Goal: Find specific page/section: Find specific page/section

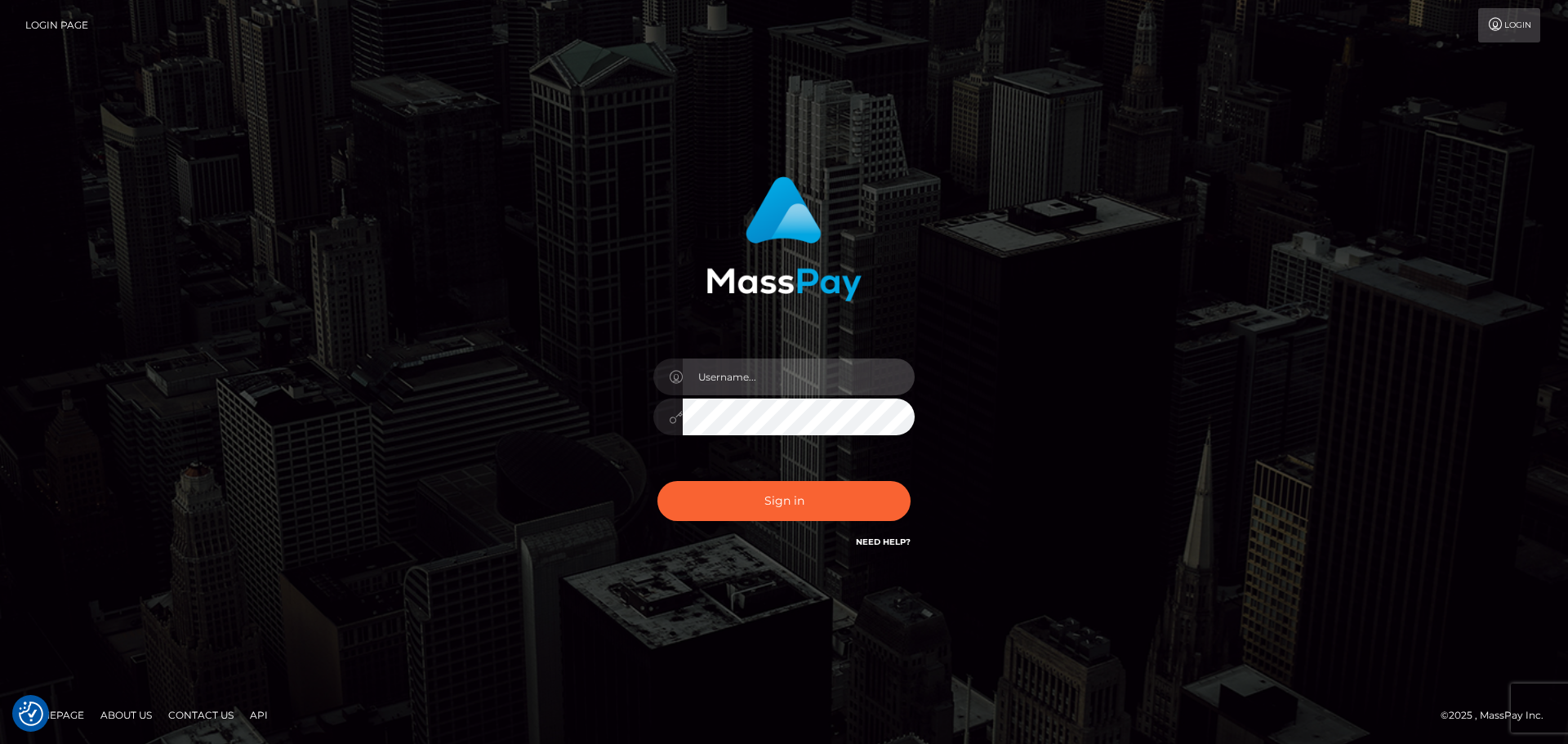
click at [828, 374] on input "text" at bounding box center [799, 377] width 232 height 37
type input "Seleen"
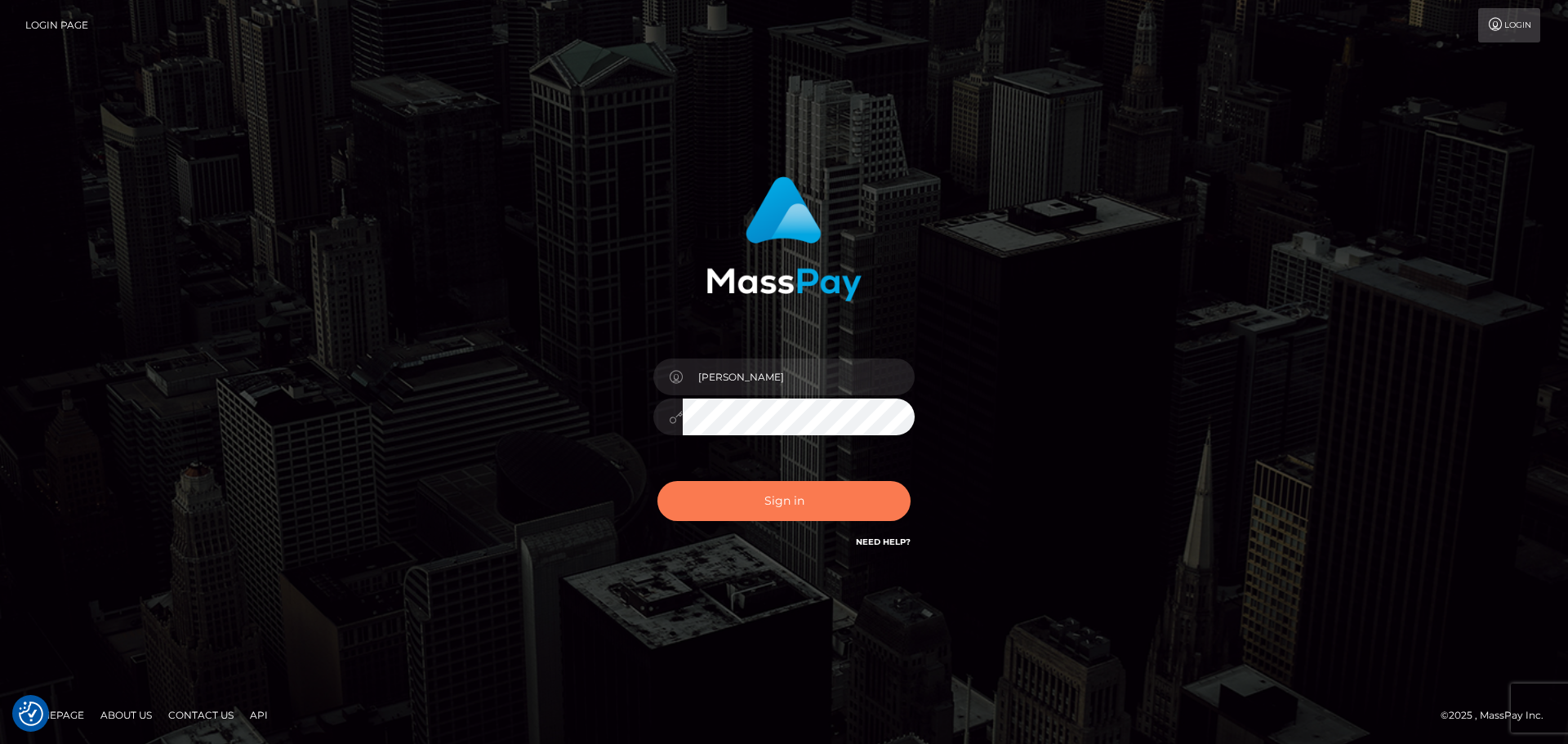
click at [832, 494] on button "Sign in" at bounding box center [783, 500] width 253 height 40
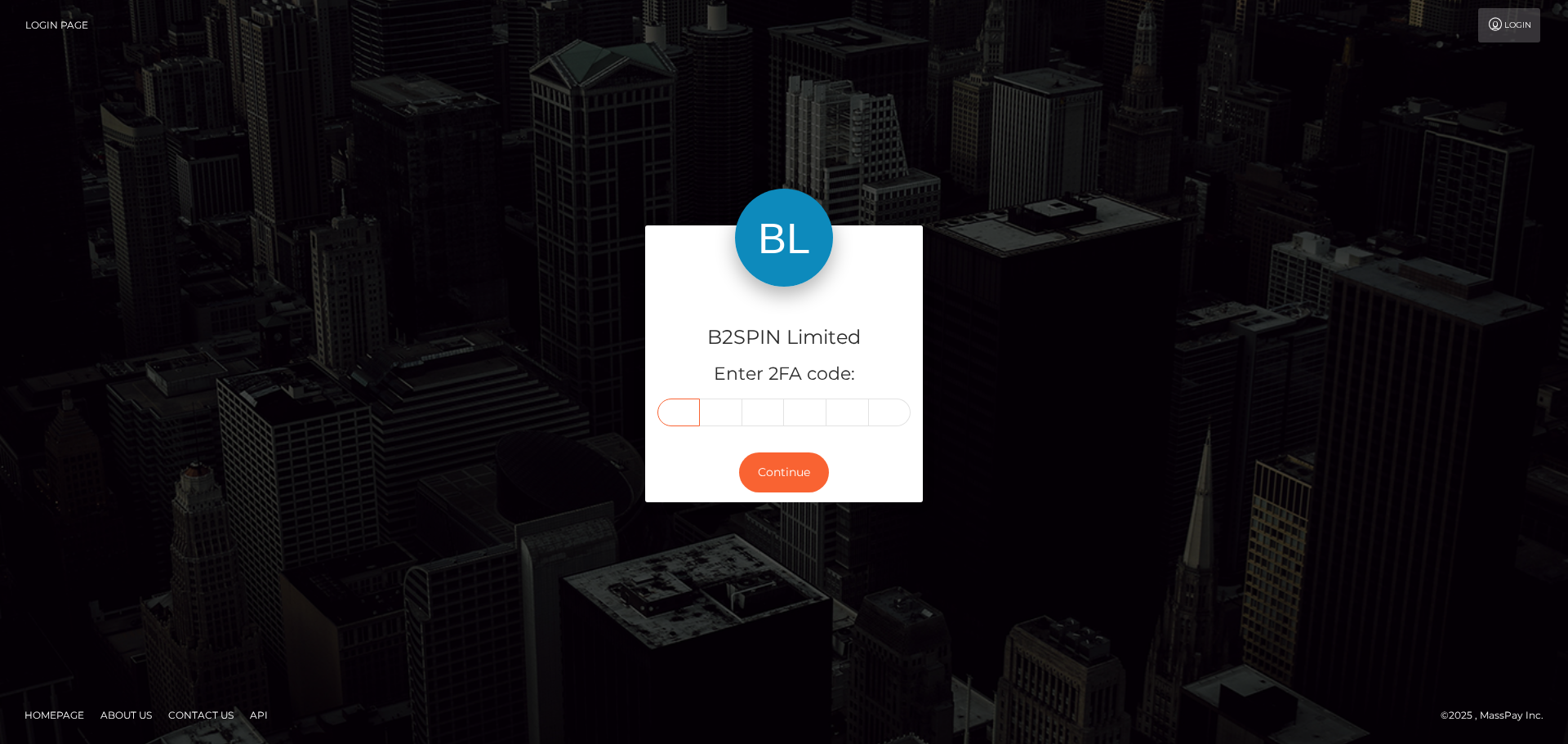
paste input "2"
type input "2"
type input "0"
type input "8"
type input "5"
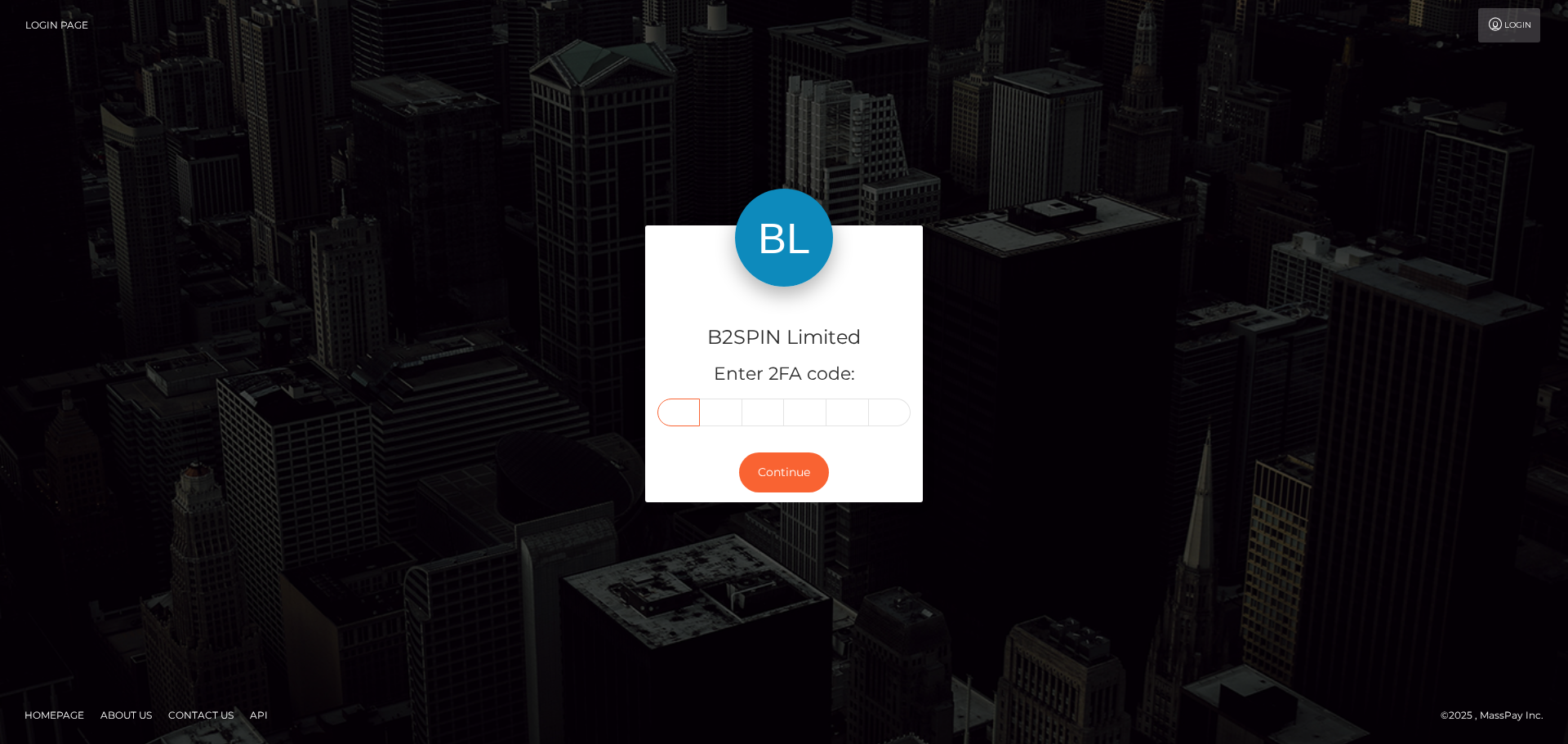
type input "0"
click at [805, 465] on button "Continue" at bounding box center [784, 472] width 90 height 40
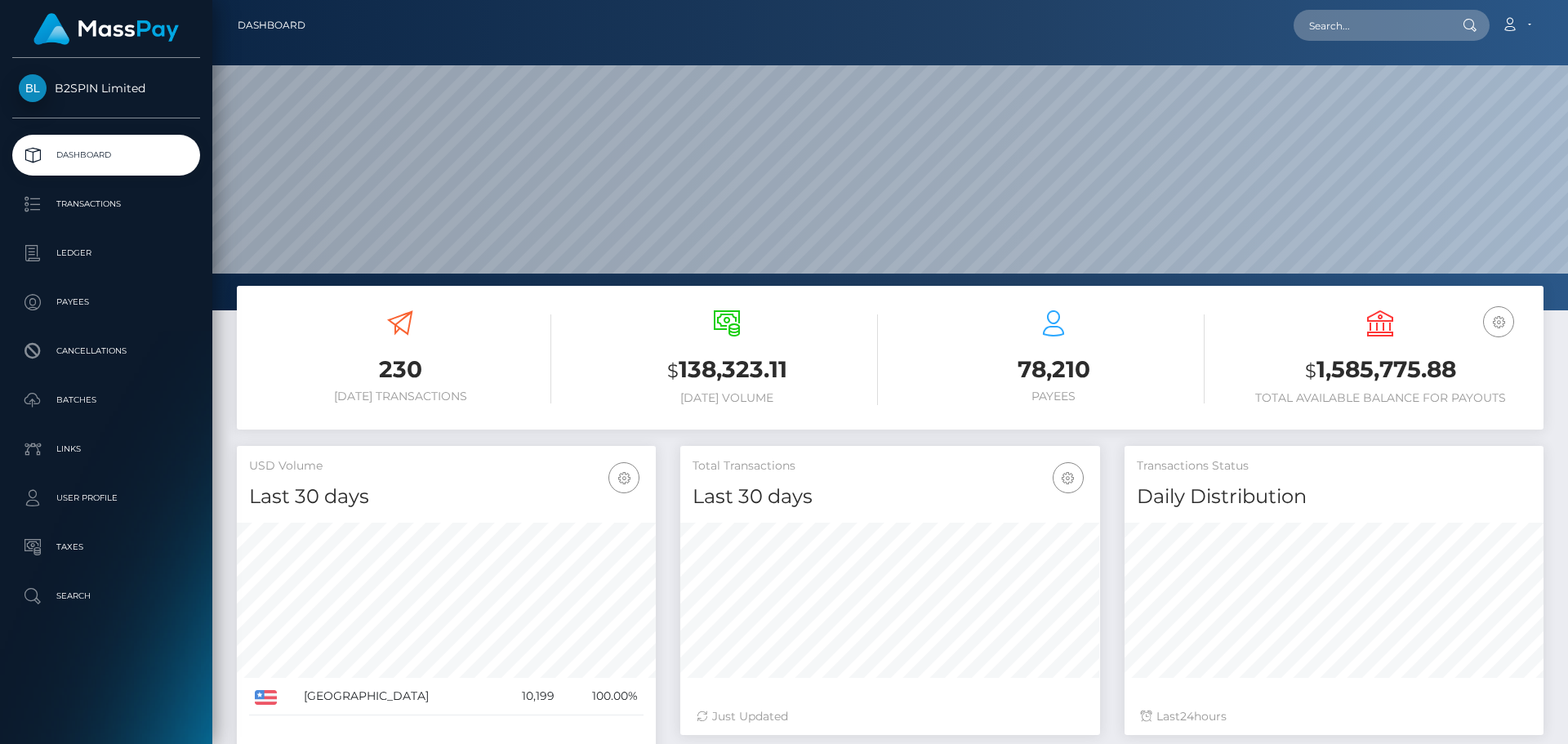
scroll to position [289, 420]
click at [1391, 20] on input "text" at bounding box center [1370, 25] width 154 height 31
paste input "3357455"
click at [1380, 17] on input "3357455" at bounding box center [1370, 25] width 154 height 31
click at [1353, 22] on input "3357455" at bounding box center [1370, 25] width 154 height 31
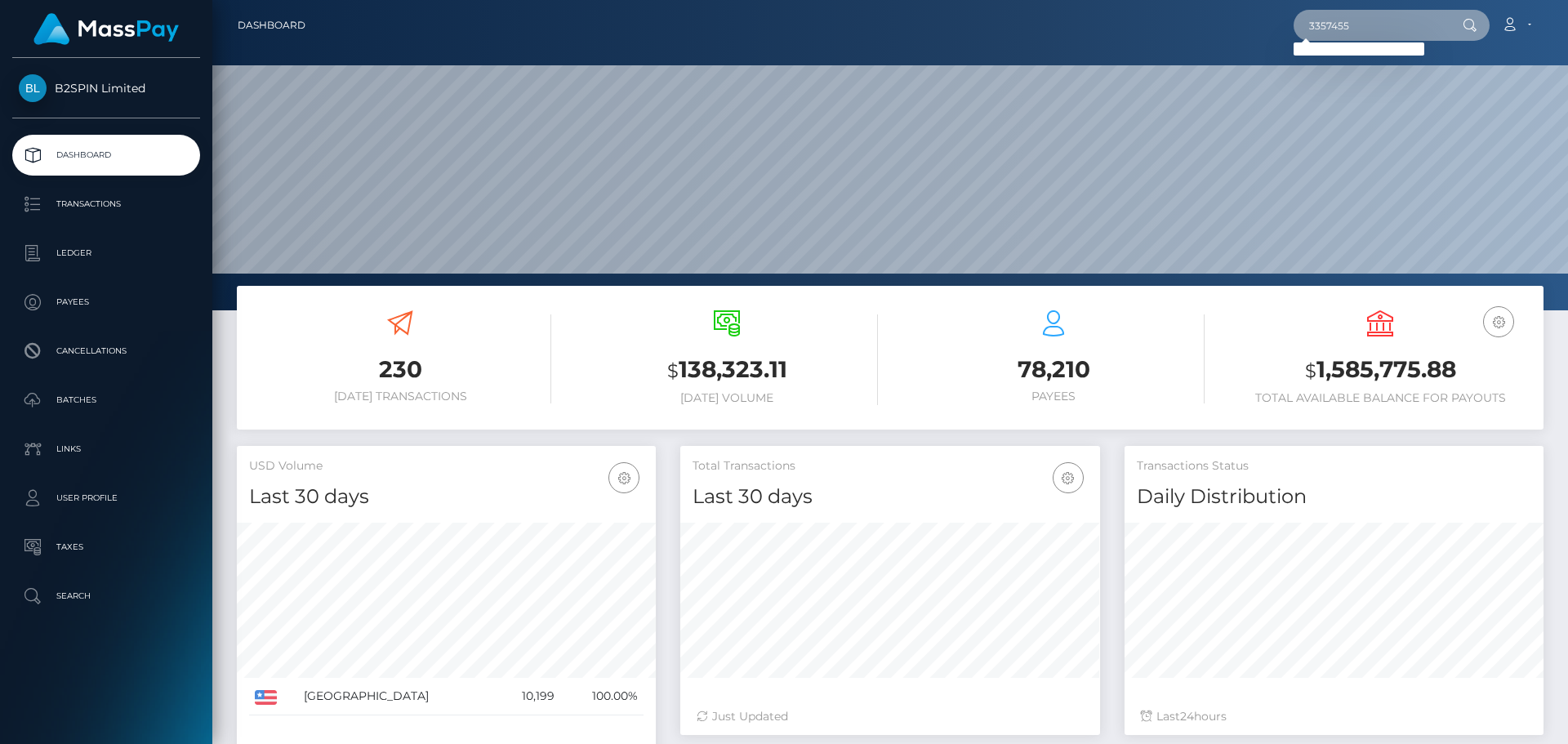
paste input "178728487"
type input "1787284875"
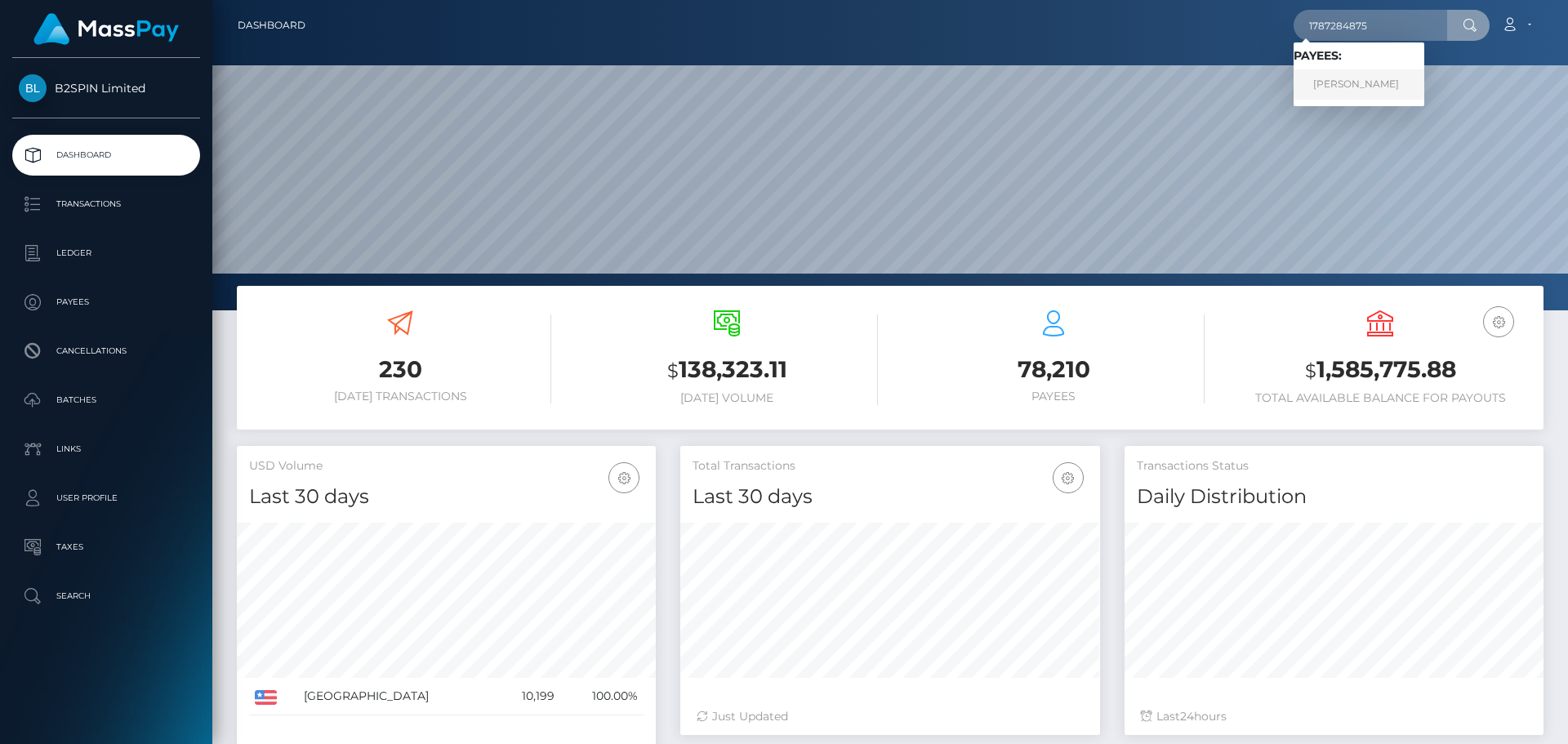
click at [1348, 82] on link "PATRICIA RAMIREZ RODRIGUEZ" at bounding box center [1358, 84] width 131 height 30
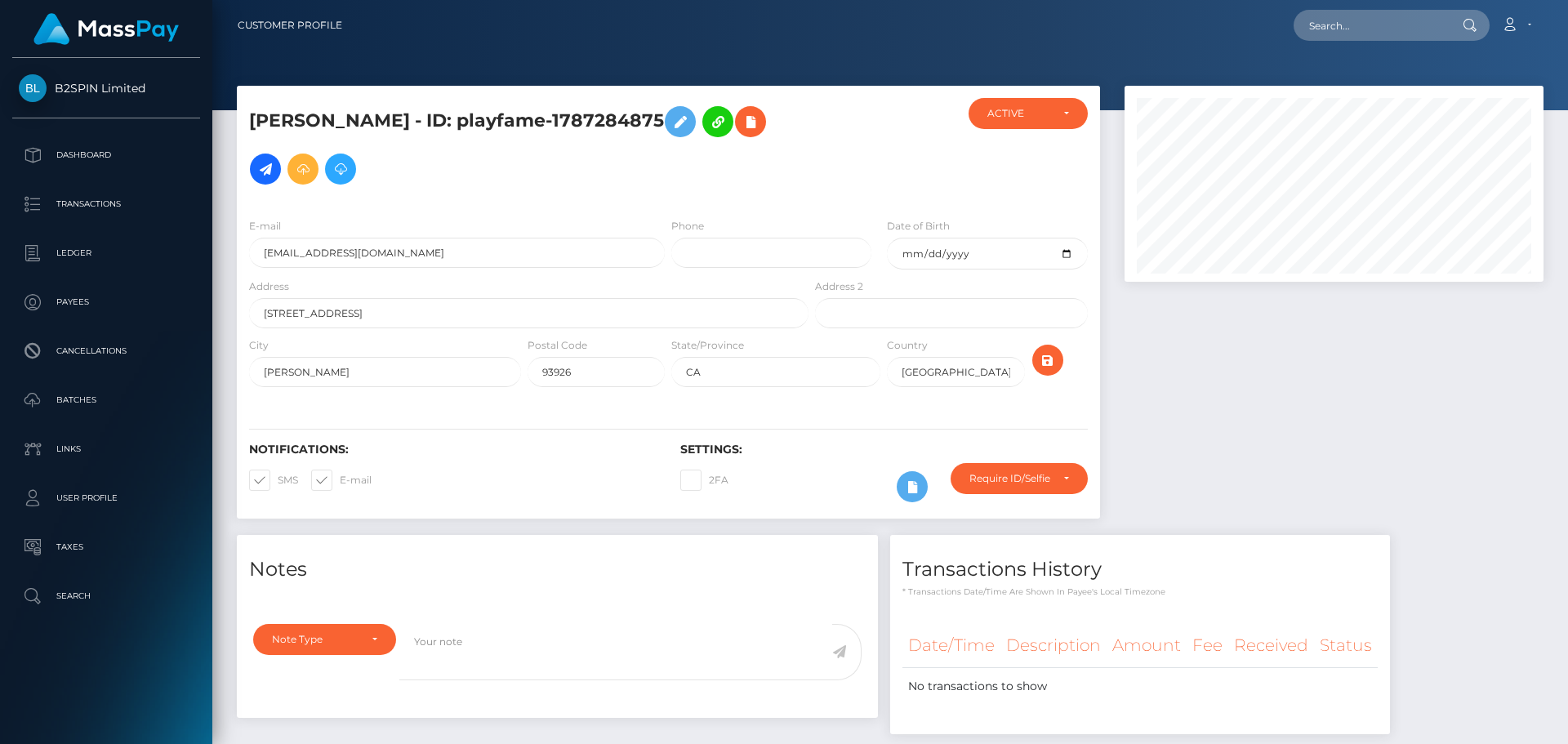
scroll to position [196, 420]
click at [1219, 436] on div at bounding box center [1334, 310] width 443 height 449
click at [1380, 20] on input "text" at bounding box center [1370, 25] width 154 height 31
paste input "b3e76e20-7d80-4177-994b-d2cee36a3905"
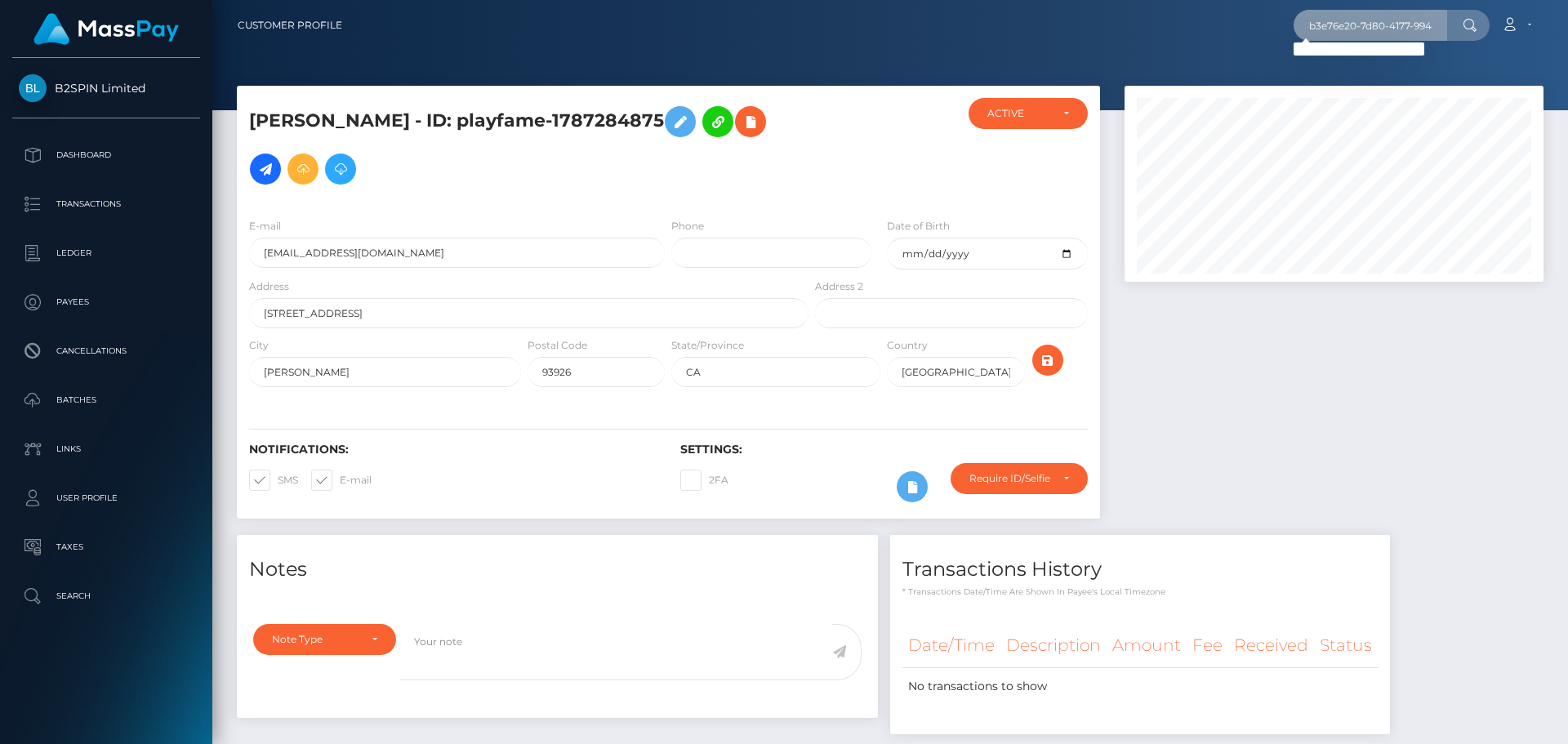
click at [1379, 26] on input "b3e76e20-7d80-4177-994b-d2cee36a3905" at bounding box center [1370, 25] width 154 height 31
paste input "335745"
type input "3357455"
